Goal: Find specific page/section: Find specific page/section

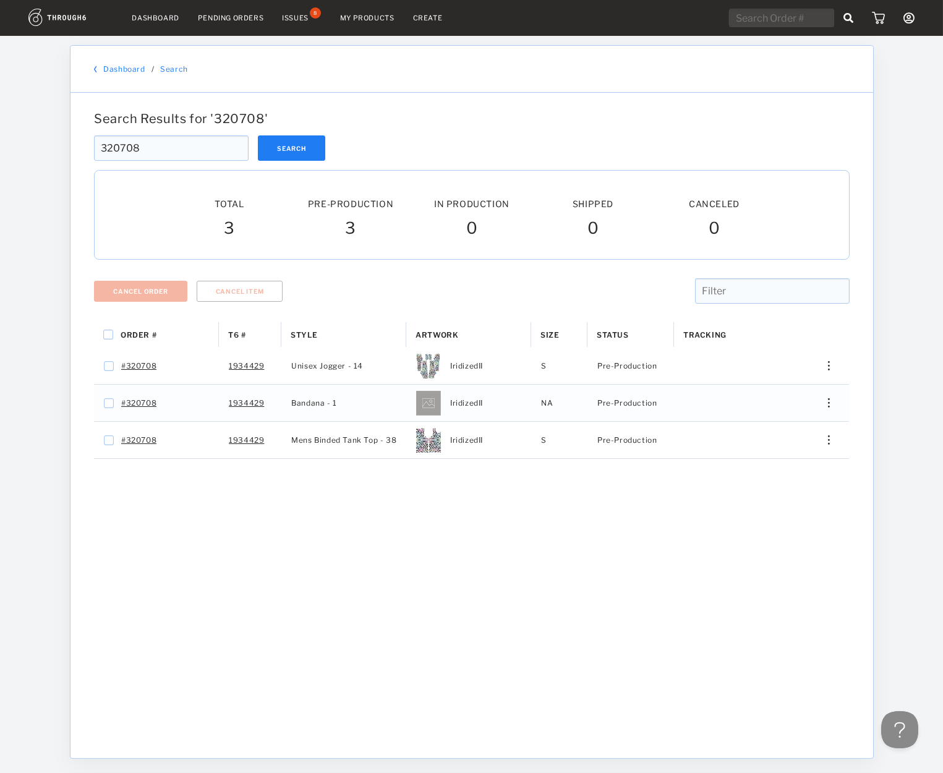
click at [74, 152] on div "Search Results for ' 320708 ' 320708 Search 320708 Total Pre-Production Pre-Pro…" at bounding box center [472, 426] width 803 height 666
click at [173, 145] on input "320708" at bounding box center [171, 147] width 155 height 25
drag, startPoint x: 168, startPoint y: 148, endPoint x: 320, endPoint y: 155, distance: 151.7
click at [94, 135] on input "320708" at bounding box center [171, 147] width 155 height 25
paste input "383"
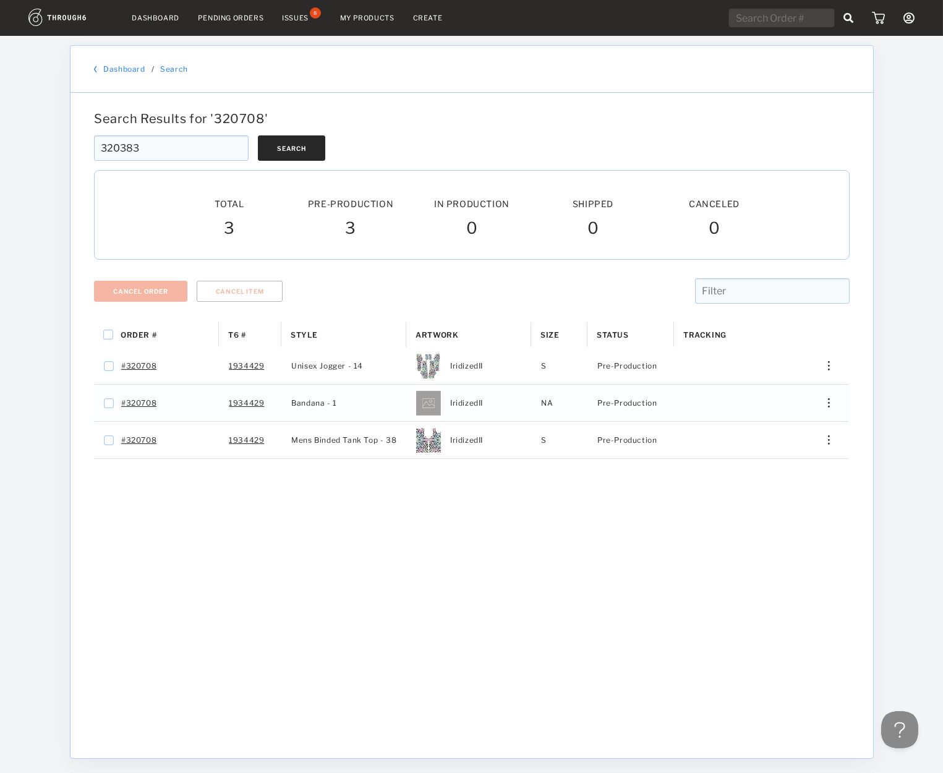
click at [94, 135] on input "320383" at bounding box center [171, 147] width 155 height 25
type input "320383"
click at [314, 158] on button "Search" at bounding box center [291, 147] width 67 height 25
